Goal: Task Accomplishment & Management: Use online tool/utility

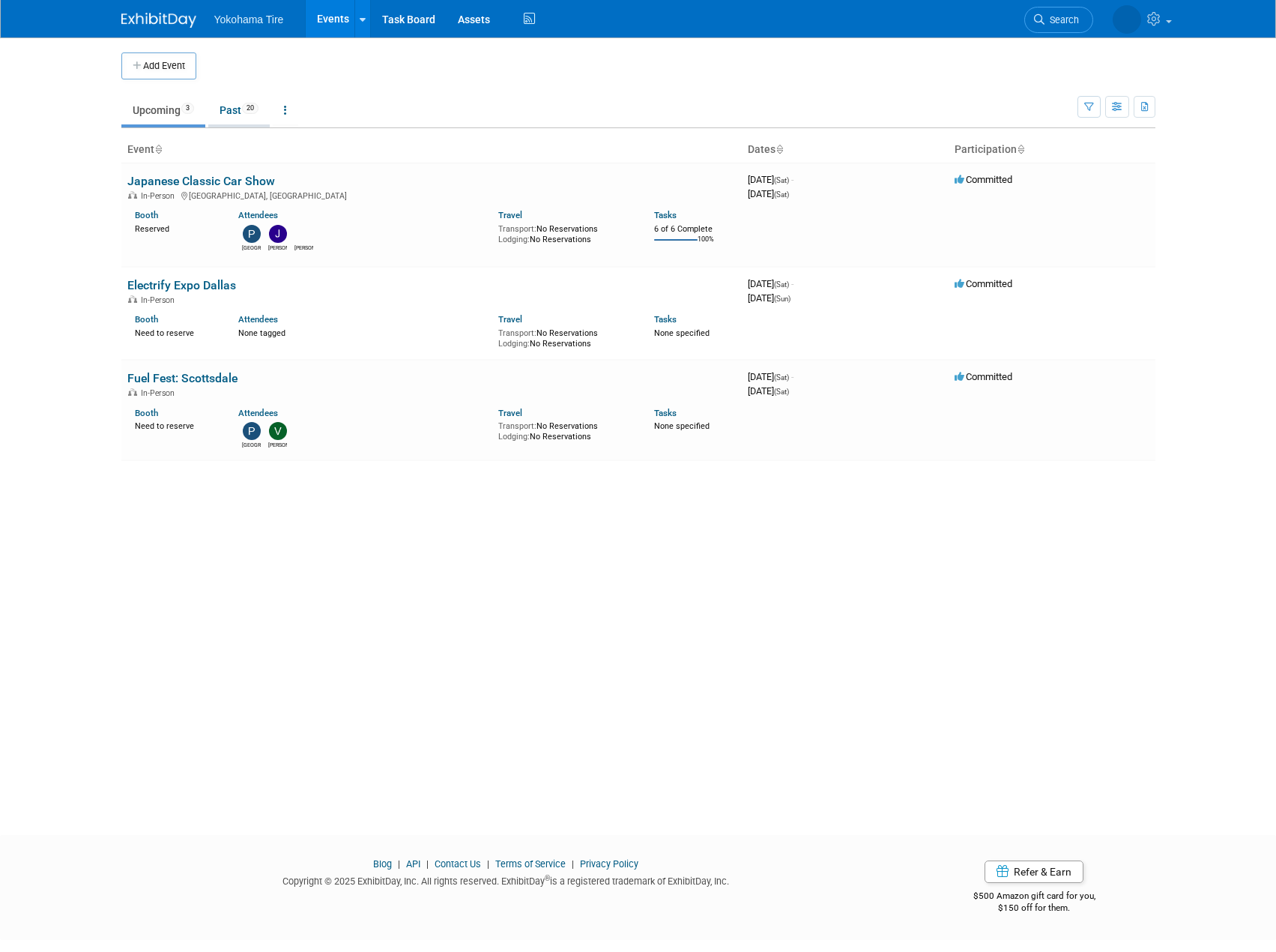
click at [228, 114] on link "Past 20" at bounding box center [238, 110] width 61 height 28
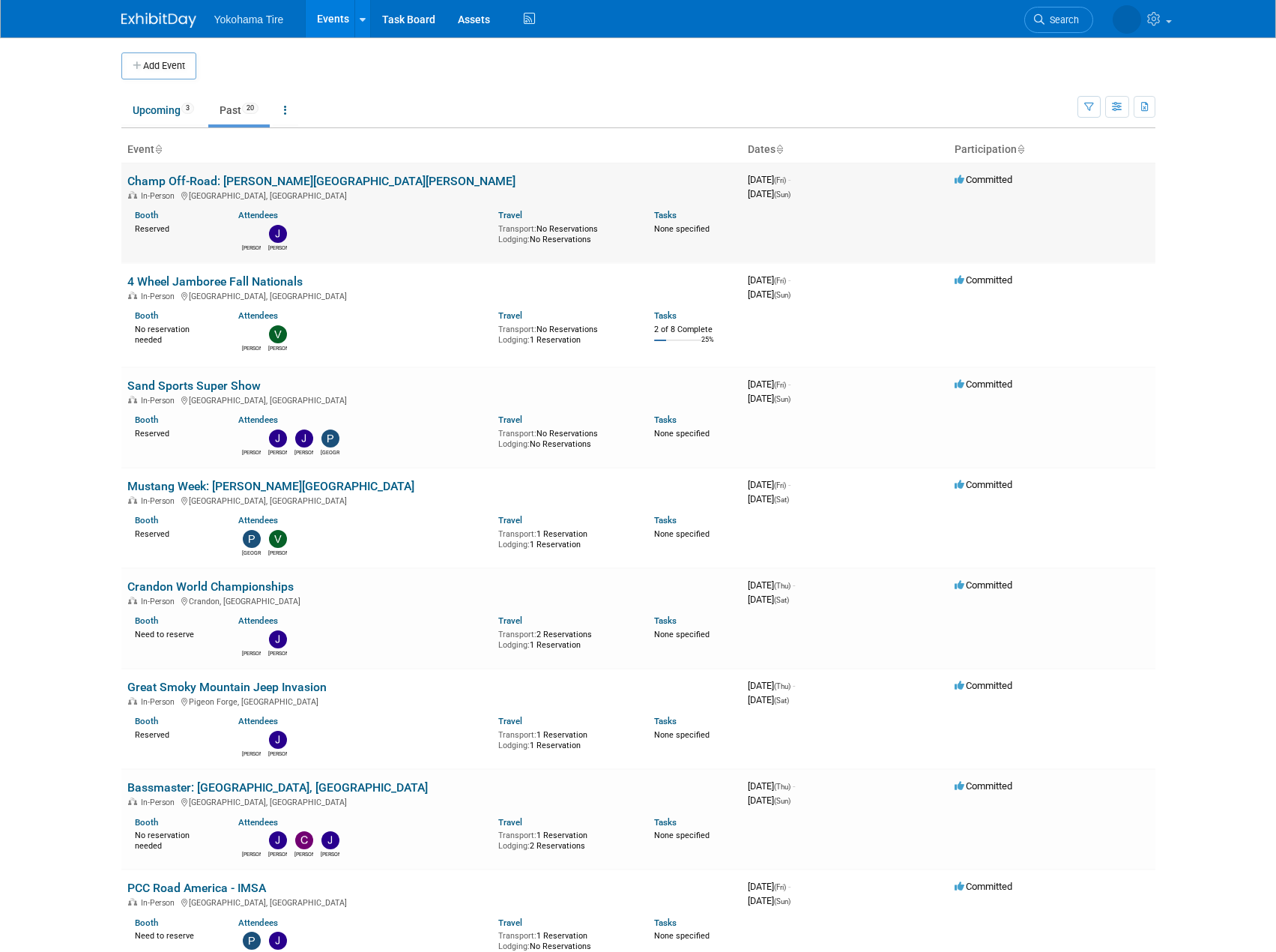
click at [255, 181] on link "Champ Off-Road: [PERSON_NAME][GEOGRAPHIC_DATA][PERSON_NAME]" at bounding box center [321, 181] width 388 height 15
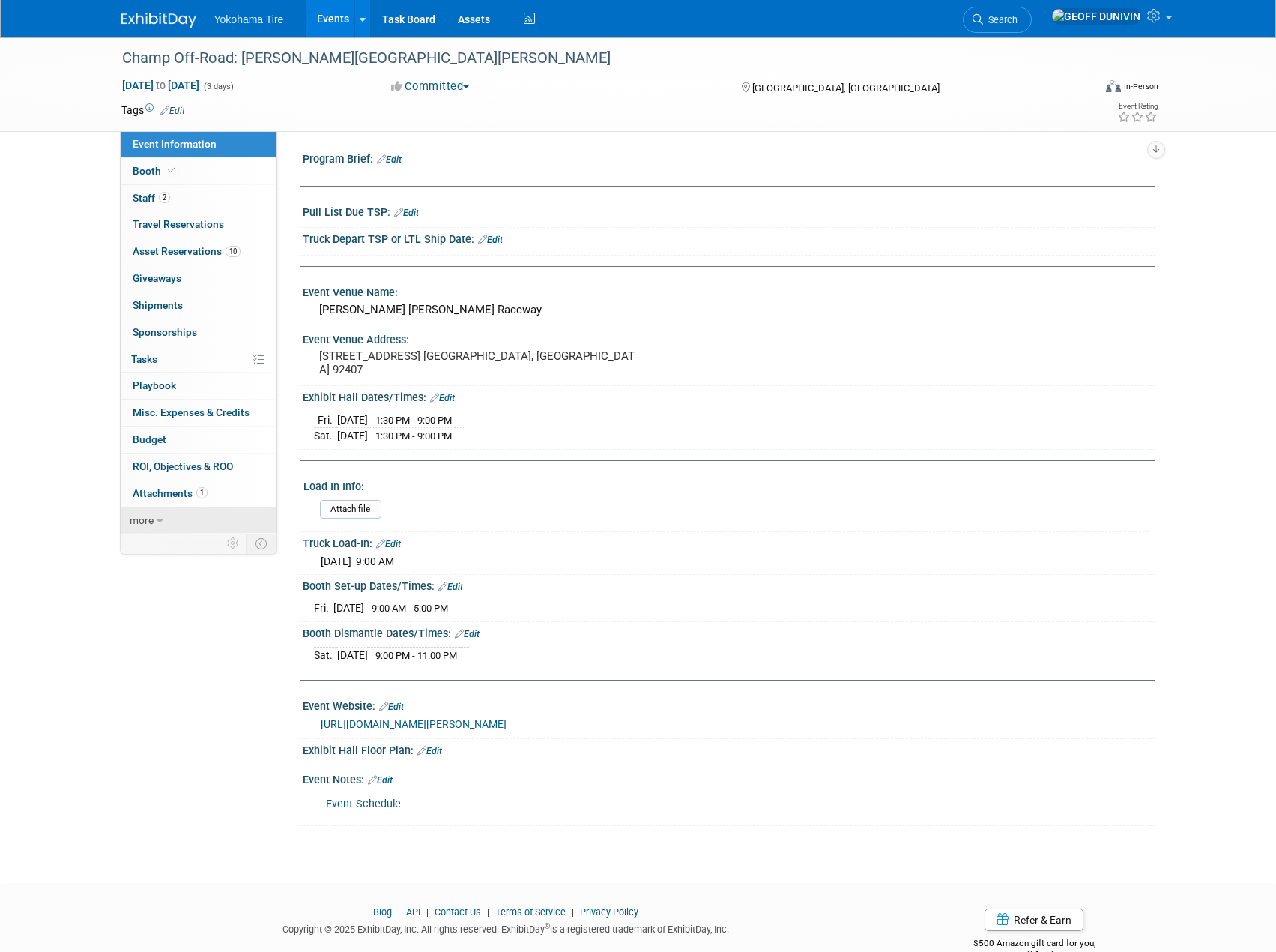
click at [173, 518] on link "more" at bounding box center [198, 520] width 156 height 26
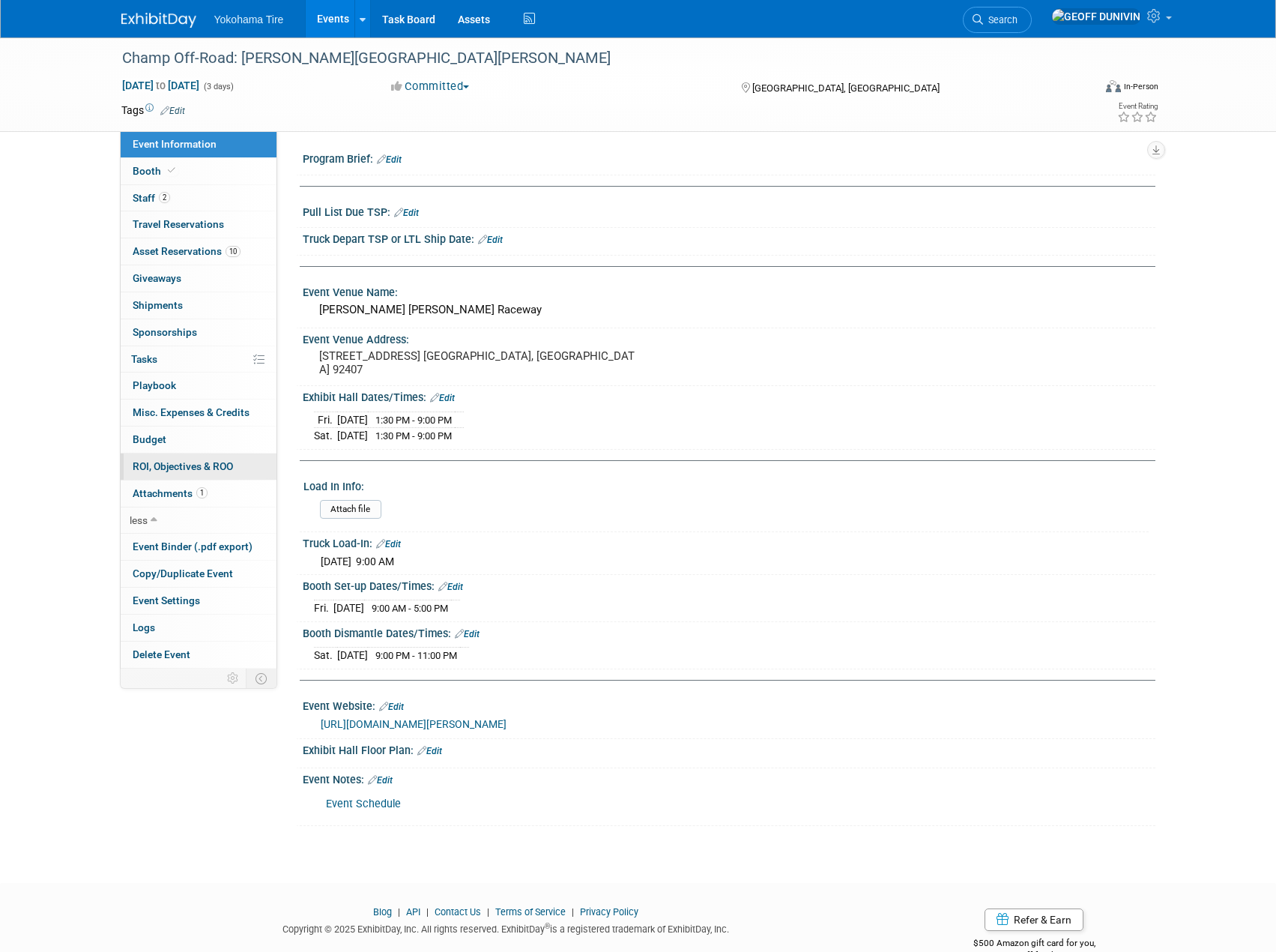
click at [236, 467] on link "0 ROI, Objectives & ROO 0" at bounding box center [198, 466] width 156 height 26
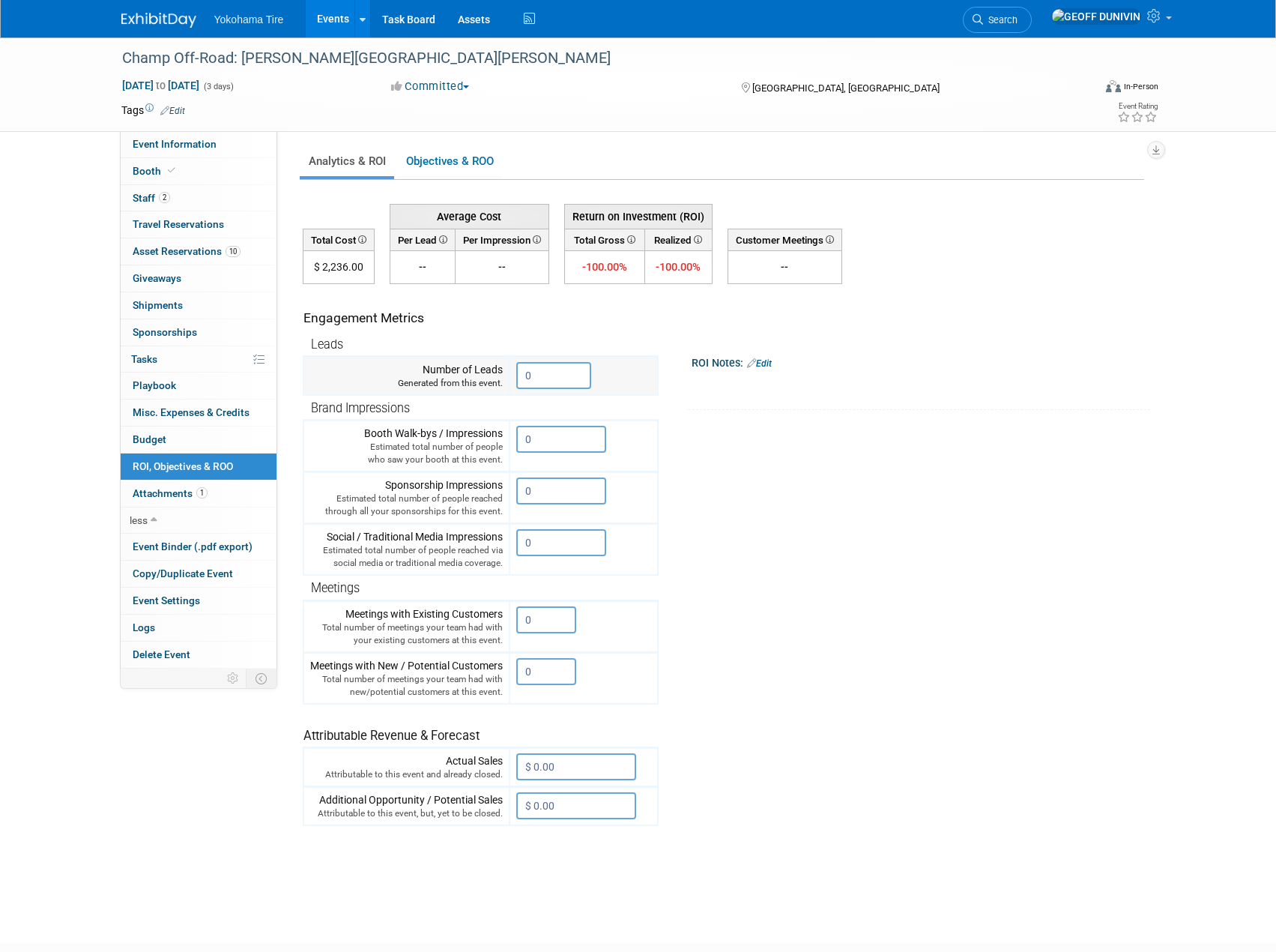
click at [542, 375] on input "0" at bounding box center [554, 376] width 75 height 27
drag, startPoint x: 580, startPoint y: 377, endPoint x: 493, endPoint y: 381, distance: 87.1
click at [493, 381] on tr "Number of Leads Generated from this event. 0" at bounding box center [481, 376] width 354 height 39
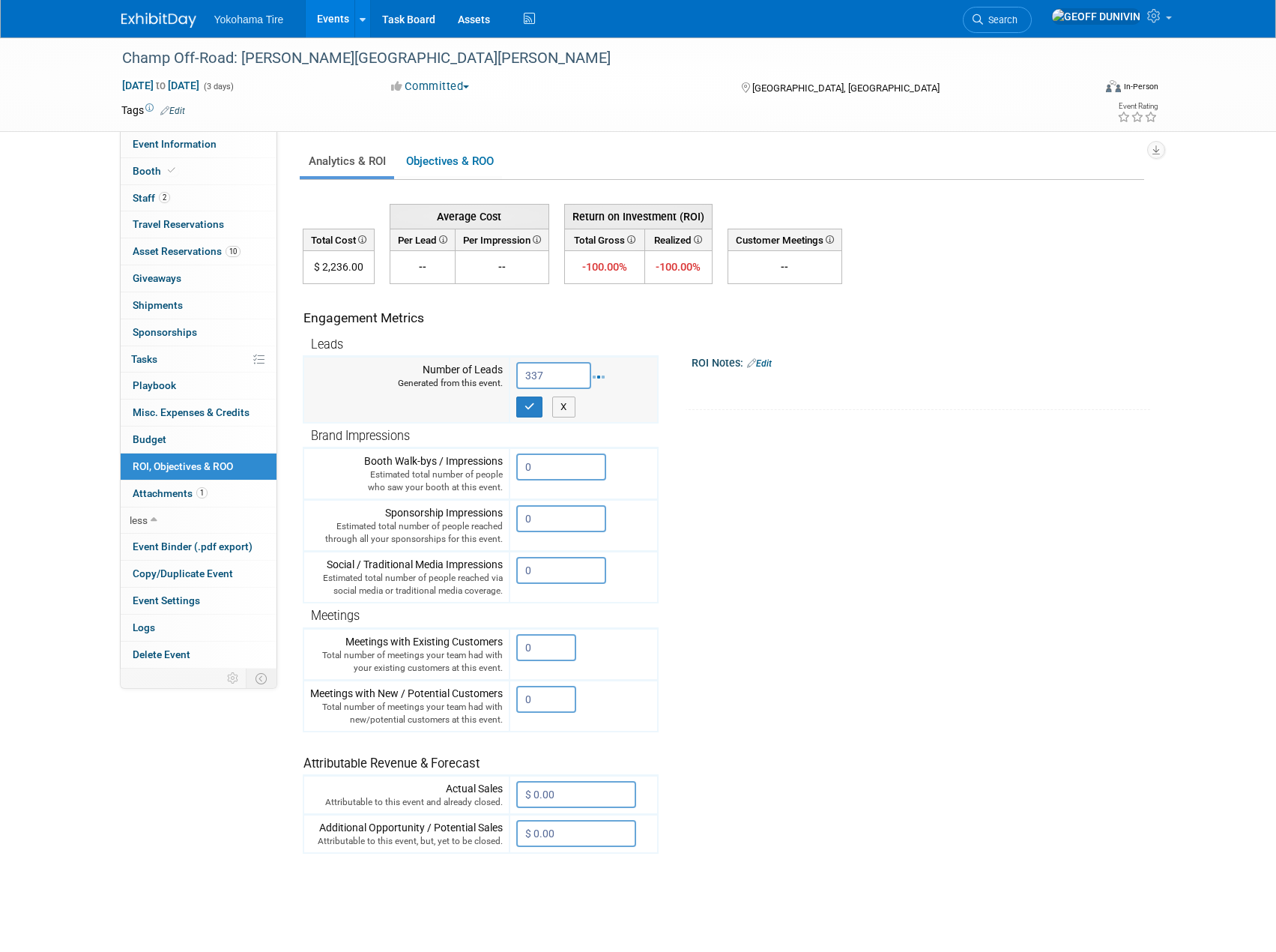
type input "337"
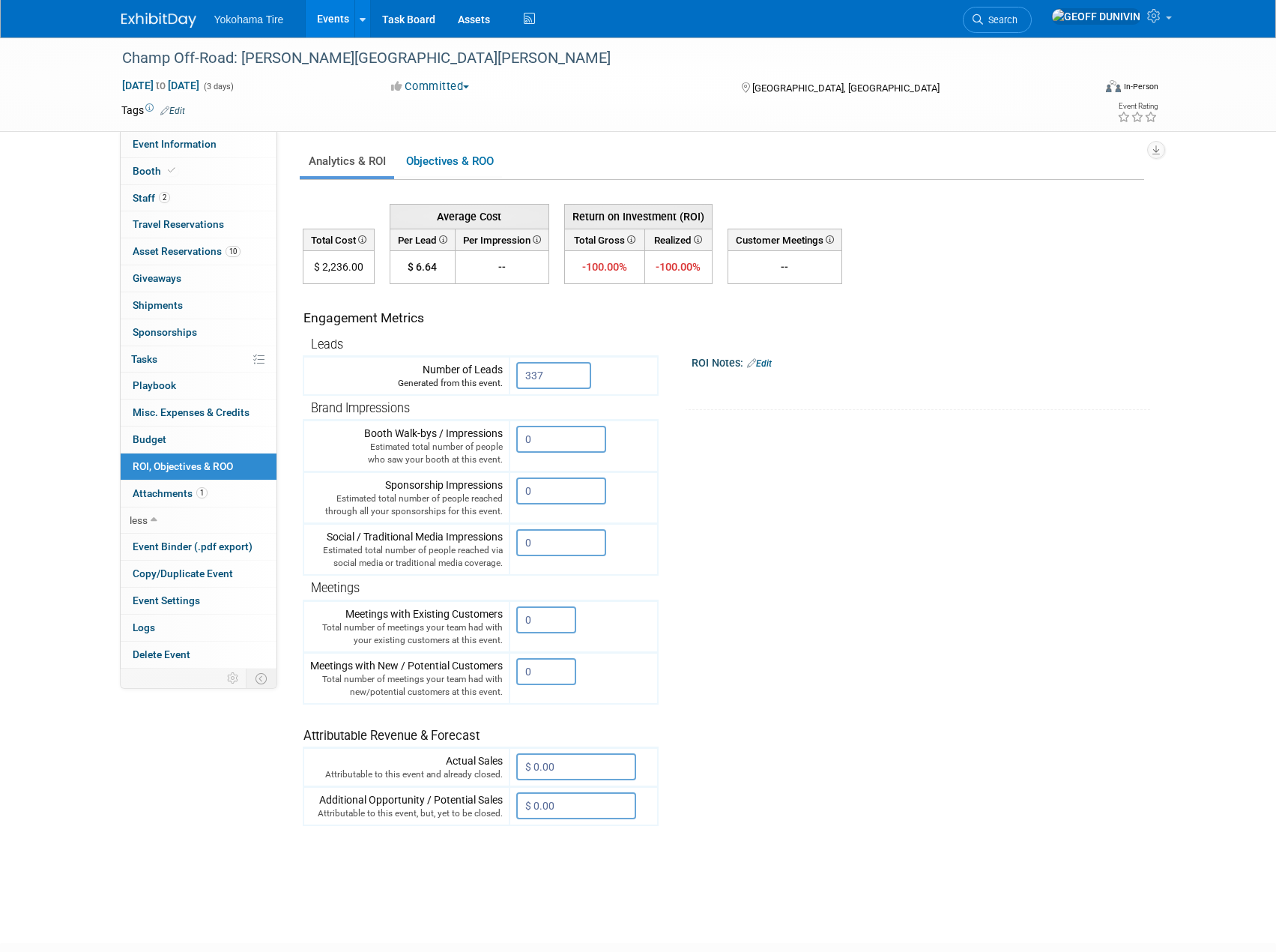
click at [876, 738] on tr "Engagement Metrics Leads Generated from this event. 337 X Brand Impressions" at bounding box center [724, 555] width 842 height 542
click at [350, 18] on link "Events" at bounding box center [333, 18] width 55 height 37
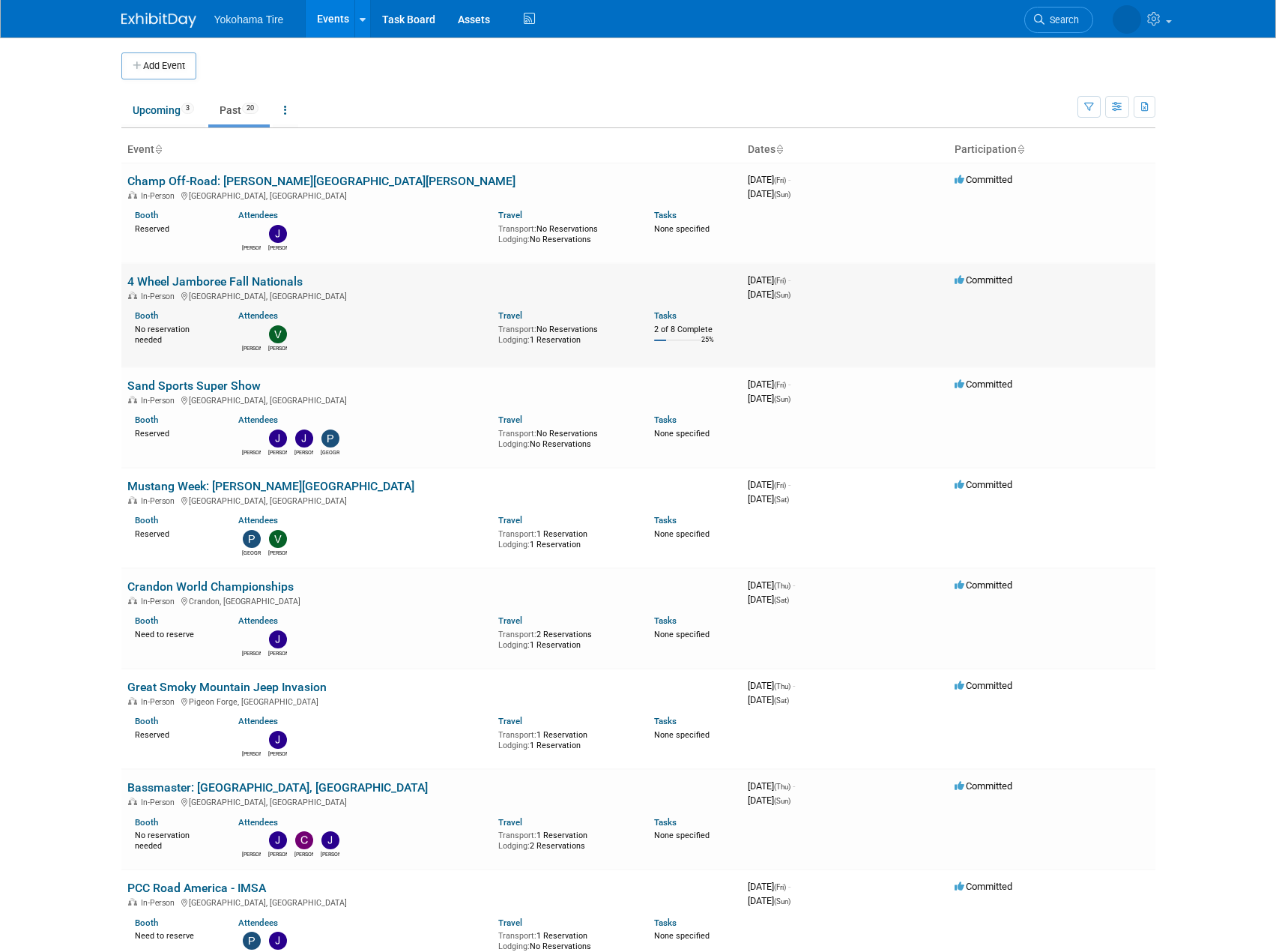
click at [256, 283] on link "4 Wheel Jamboree Fall Nationals" at bounding box center [215, 282] width 175 height 15
